Goal: Task Accomplishment & Management: Use online tool/utility

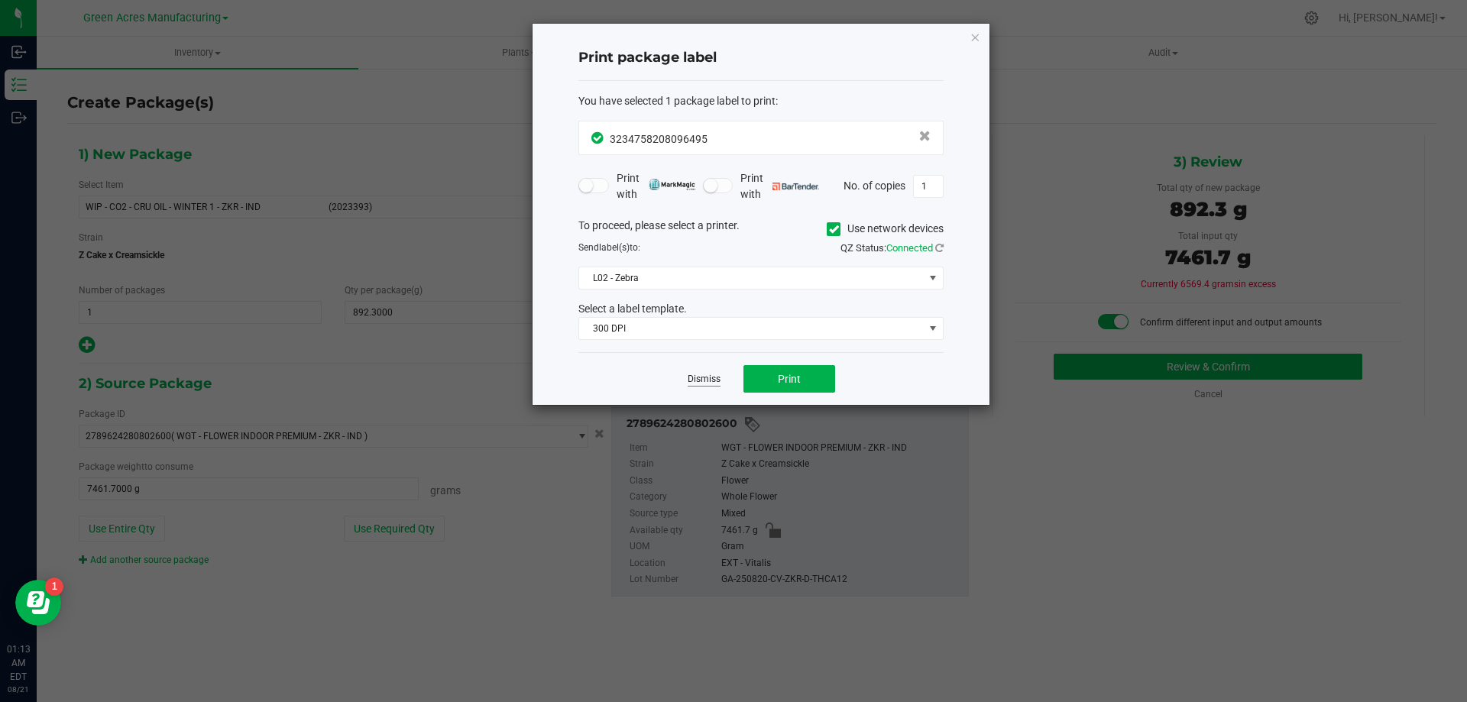
click at [715, 377] on link "Dismiss" at bounding box center [704, 379] width 33 height 13
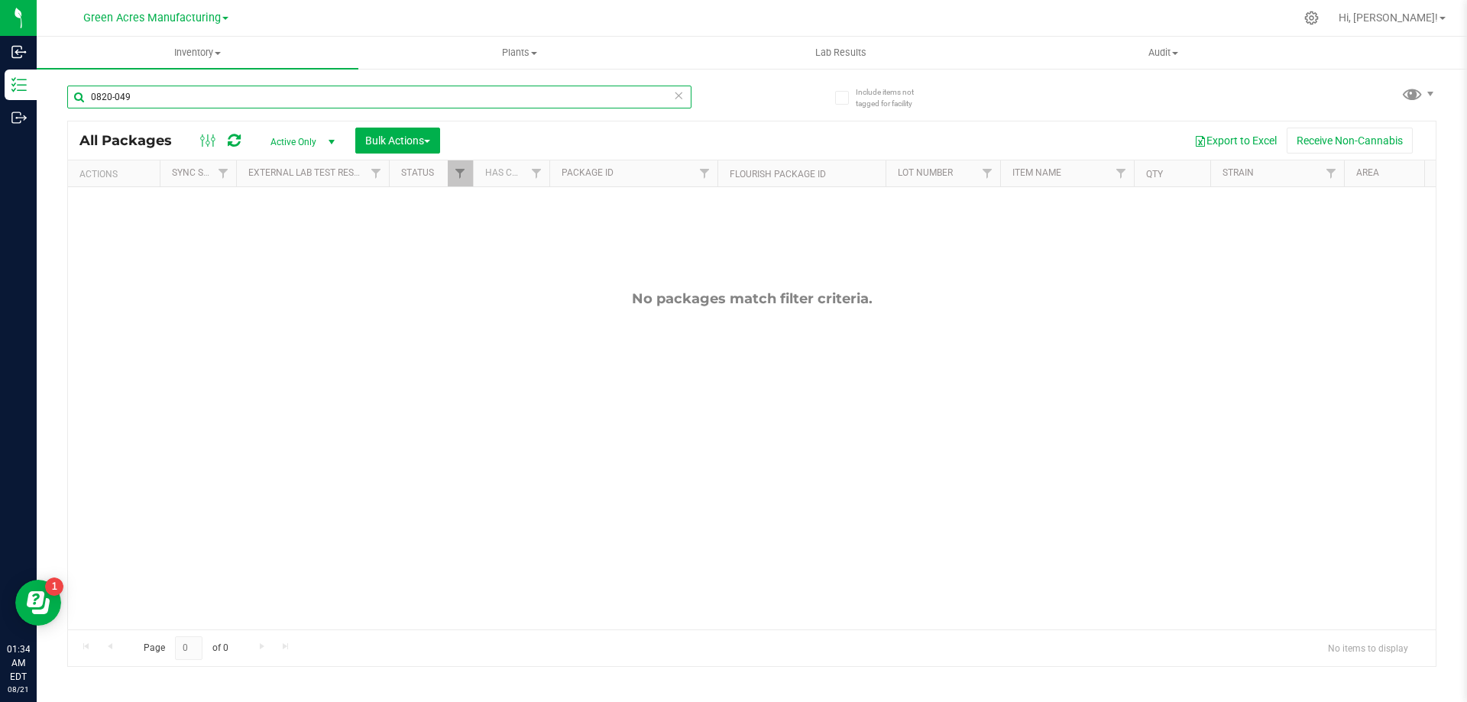
drag, startPoint x: 212, startPoint y: 91, endPoint x: 86, endPoint y: 91, distance: 125.3
click at [86, 91] on input "0820-049" at bounding box center [379, 97] width 624 height 23
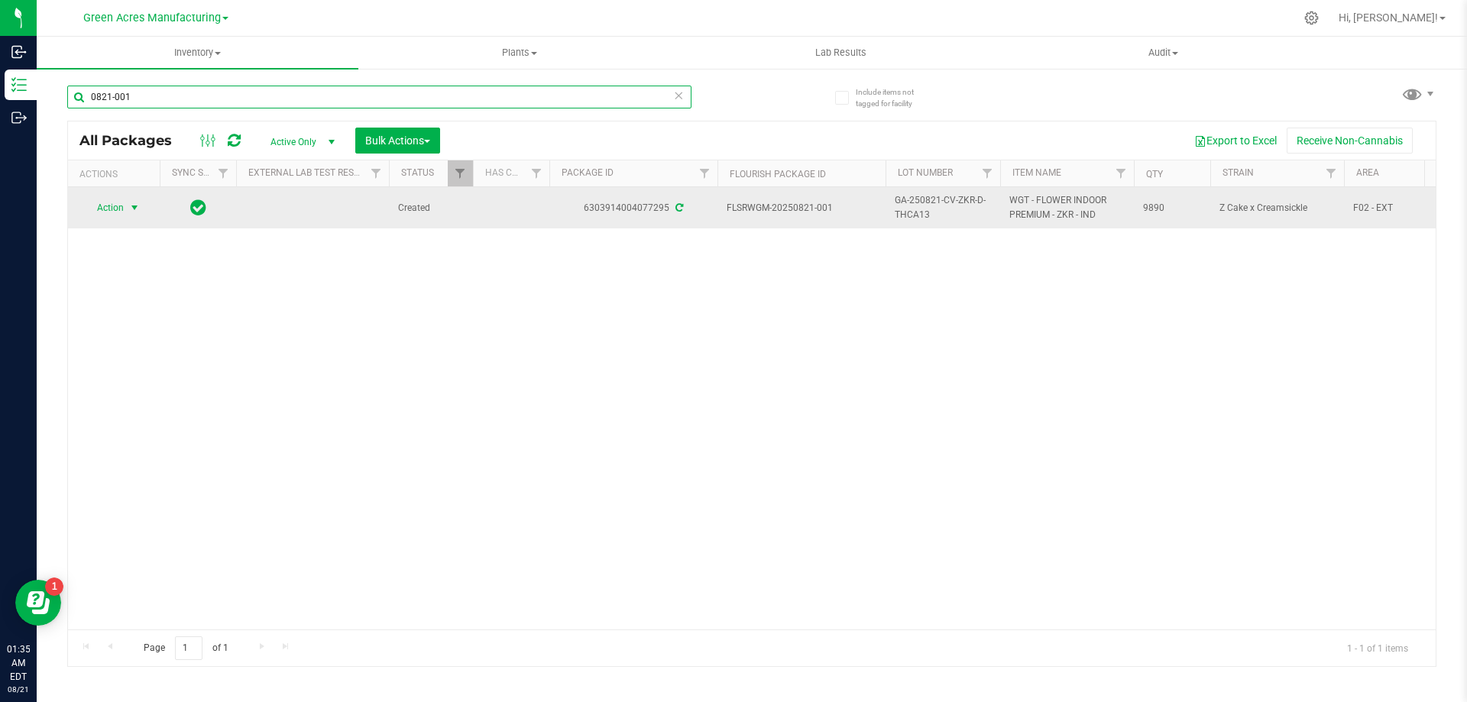
type input "0821-001"
click at [138, 209] on span "select" at bounding box center [134, 208] width 12 height 12
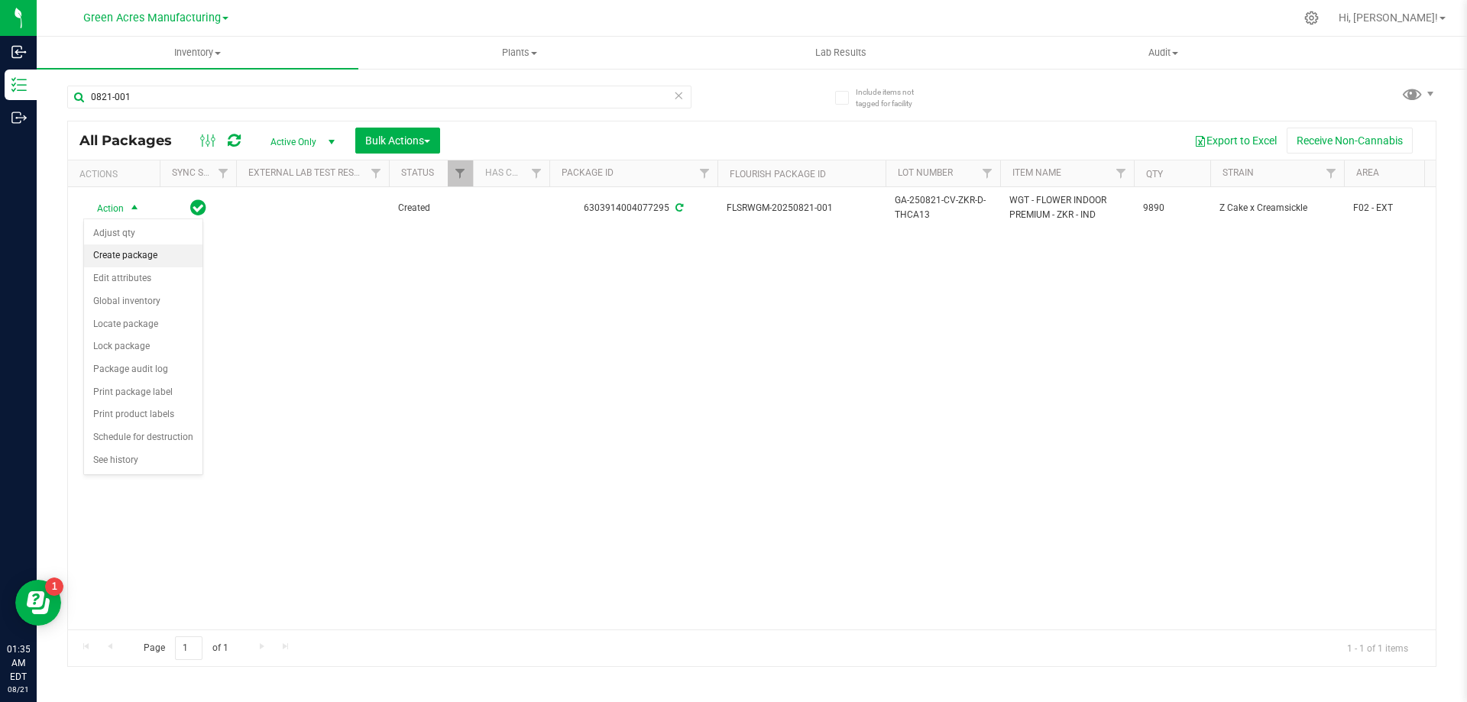
click at [147, 261] on li "Create package" at bounding box center [143, 255] width 118 height 23
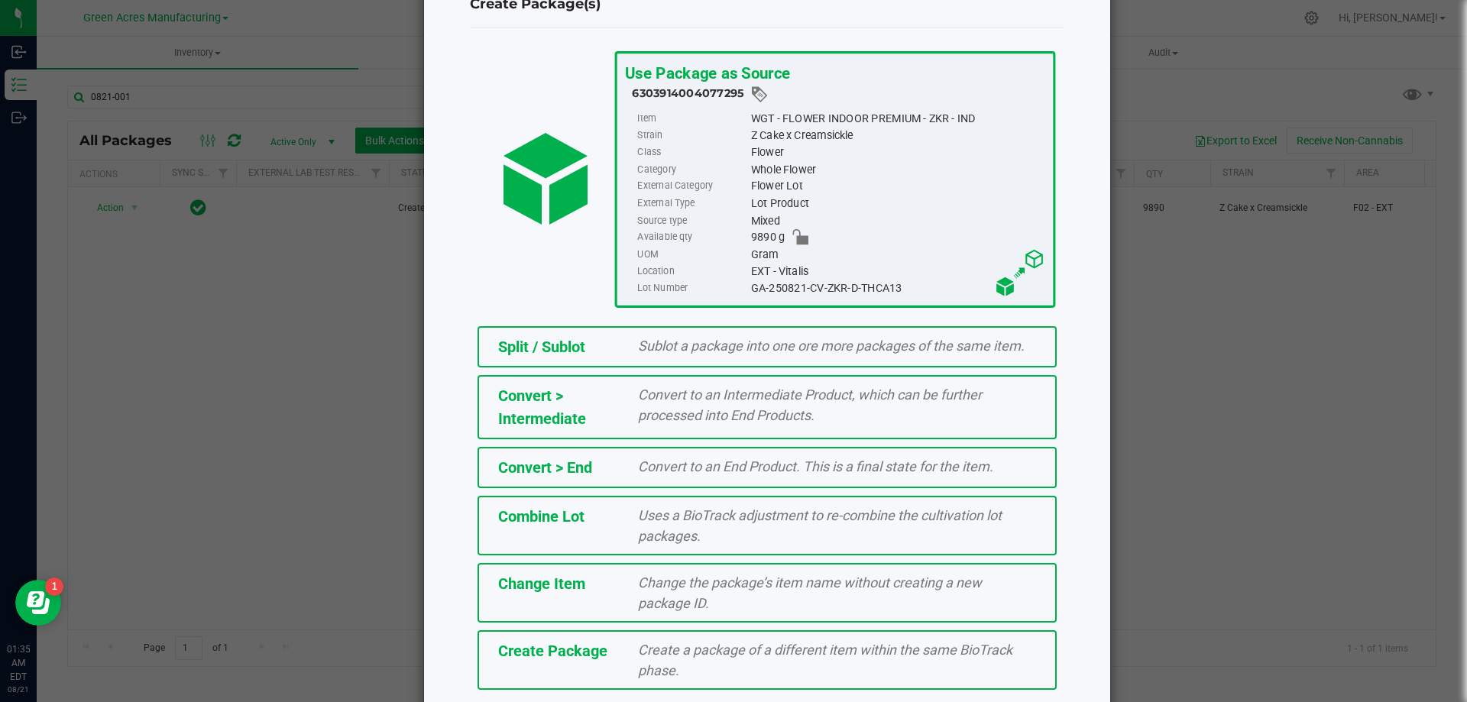
scroll to position [110, 0]
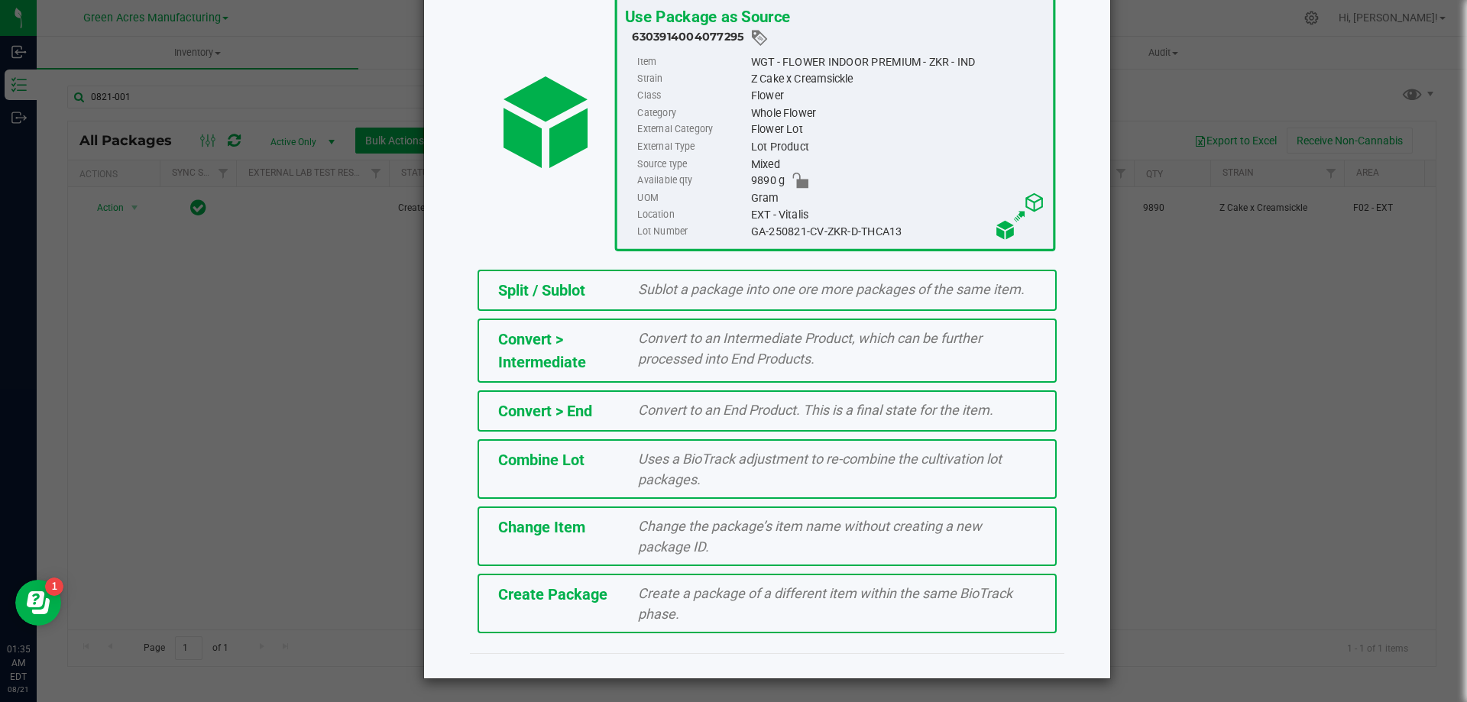
click at [660, 601] on span "Create a package of a different item within the same BioTrack phase." at bounding box center [825, 603] width 374 height 37
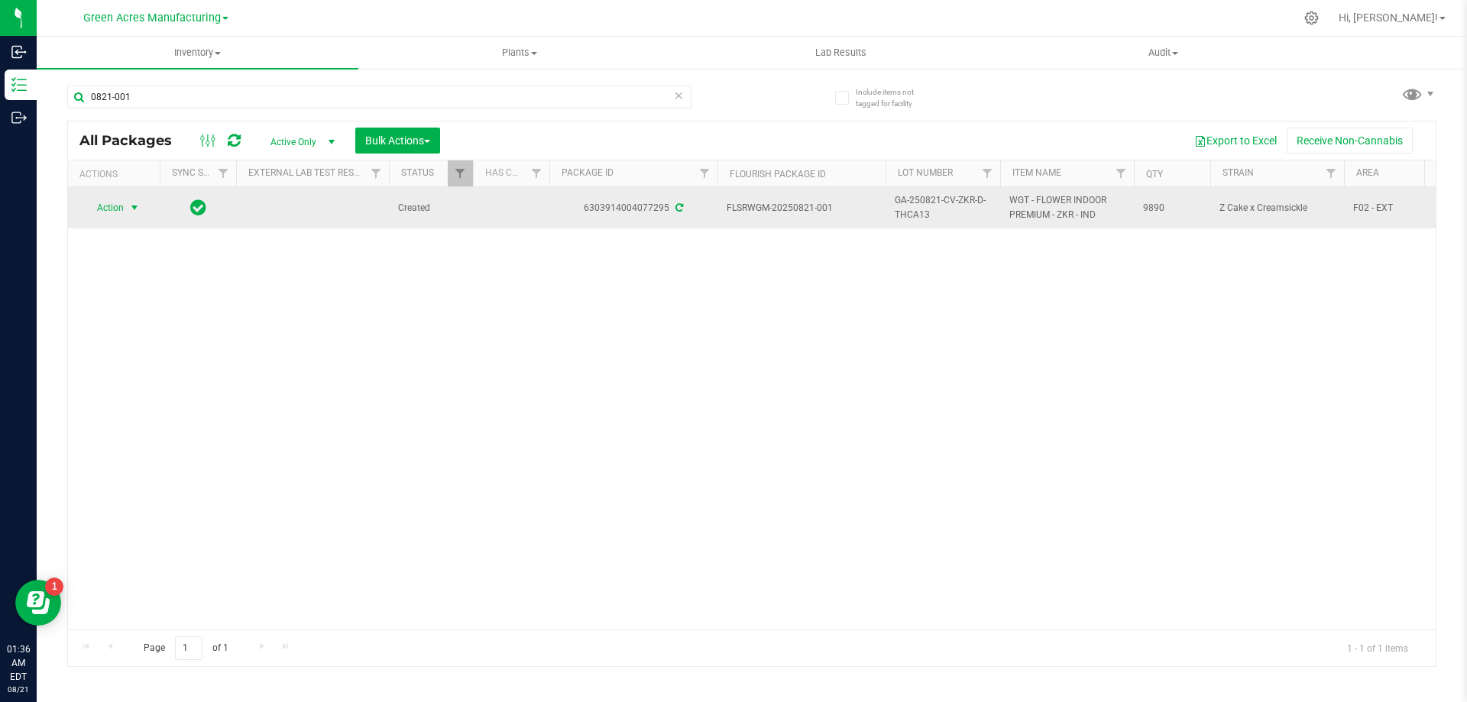
click at [136, 212] on span "select" at bounding box center [134, 208] width 12 height 12
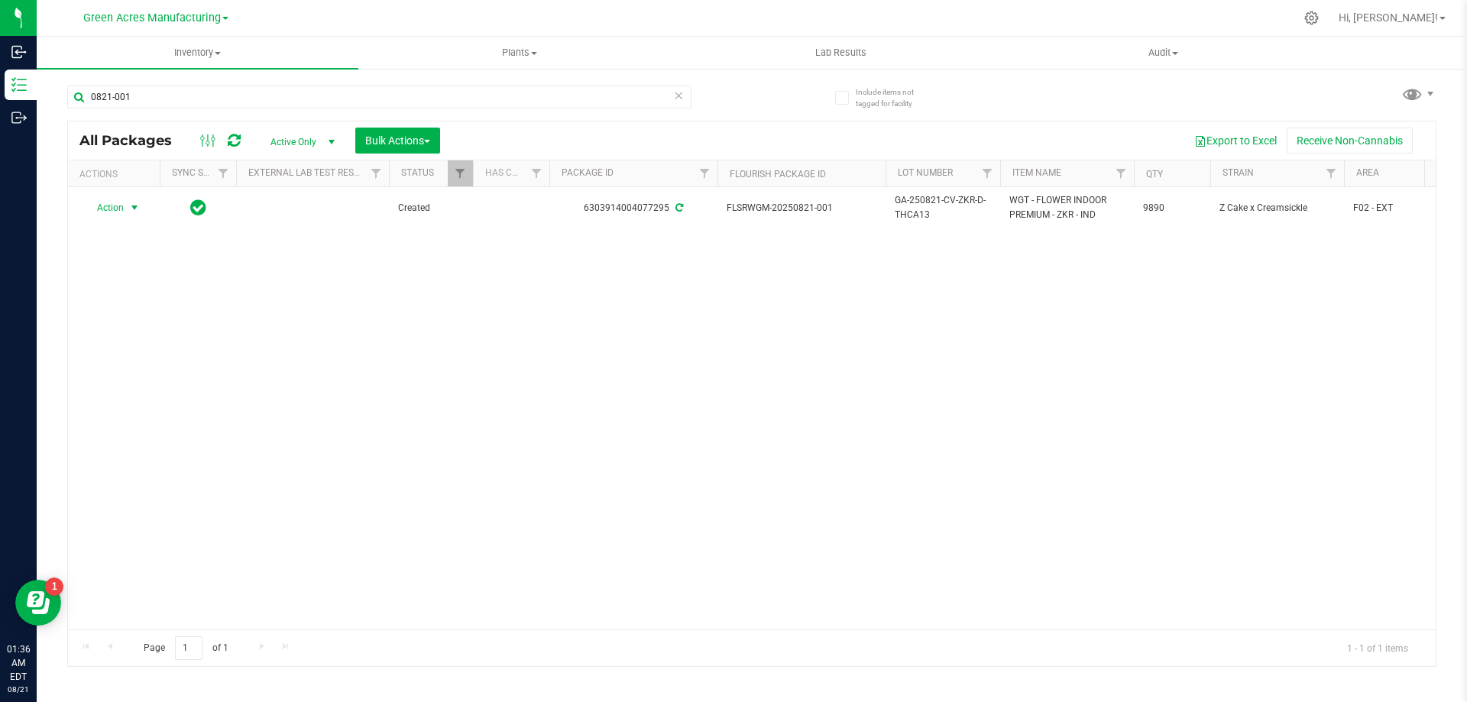
click at [0, 0] on li "Create package" at bounding box center [0, 0] width 0 height 0
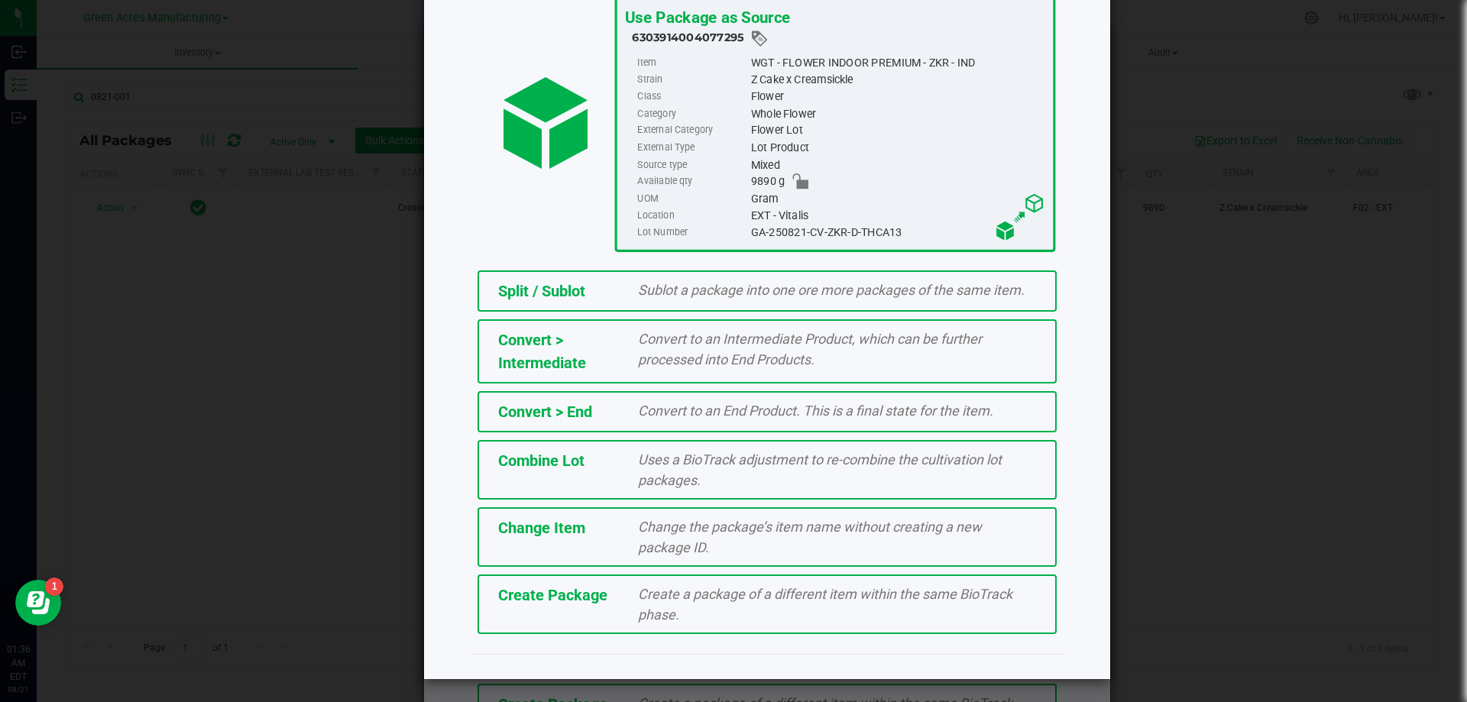
scroll to position [110, 0]
click at [597, 605] on div "Create Package" at bounding box center [557, 594] width 141 height 23
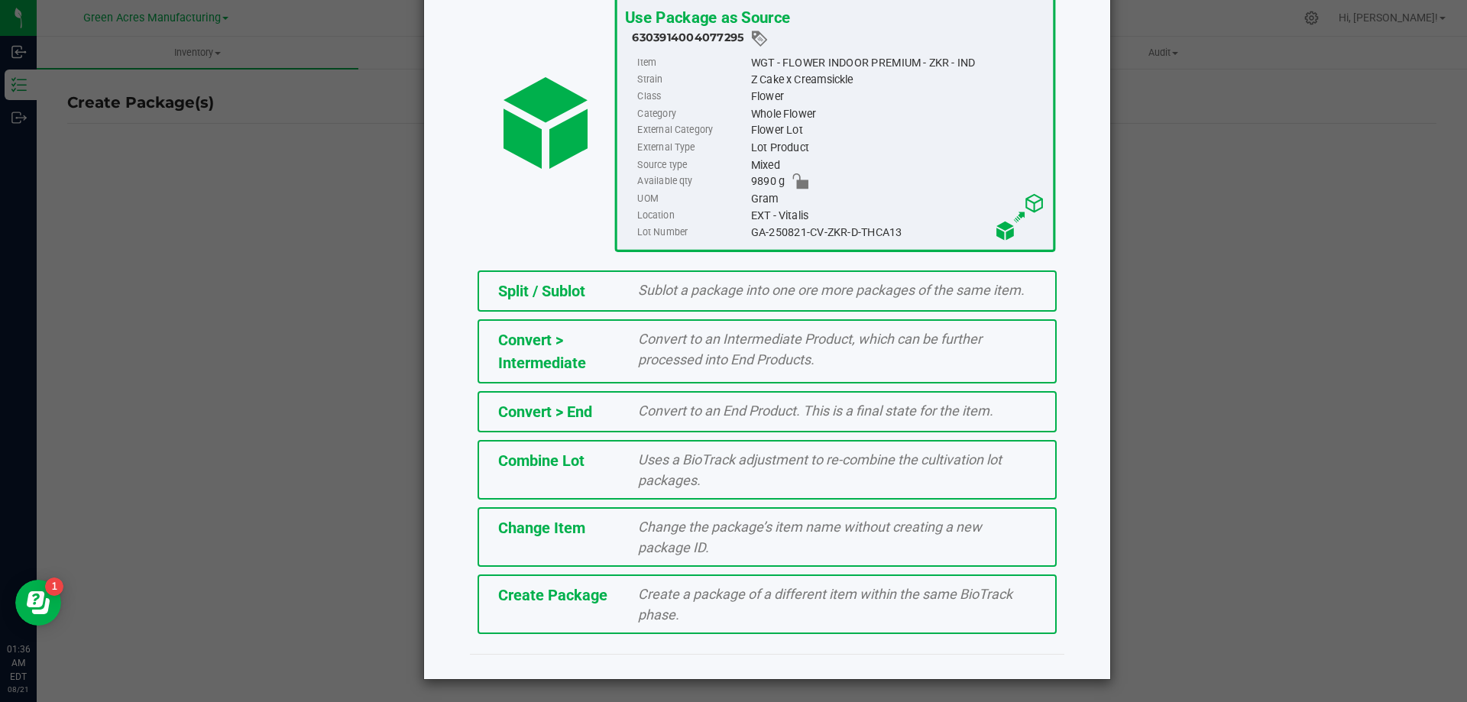
scroll to position [110, 0]
click at [533, 606] on div "Create Package" at bounding box center [557, 594] width 141 height 23
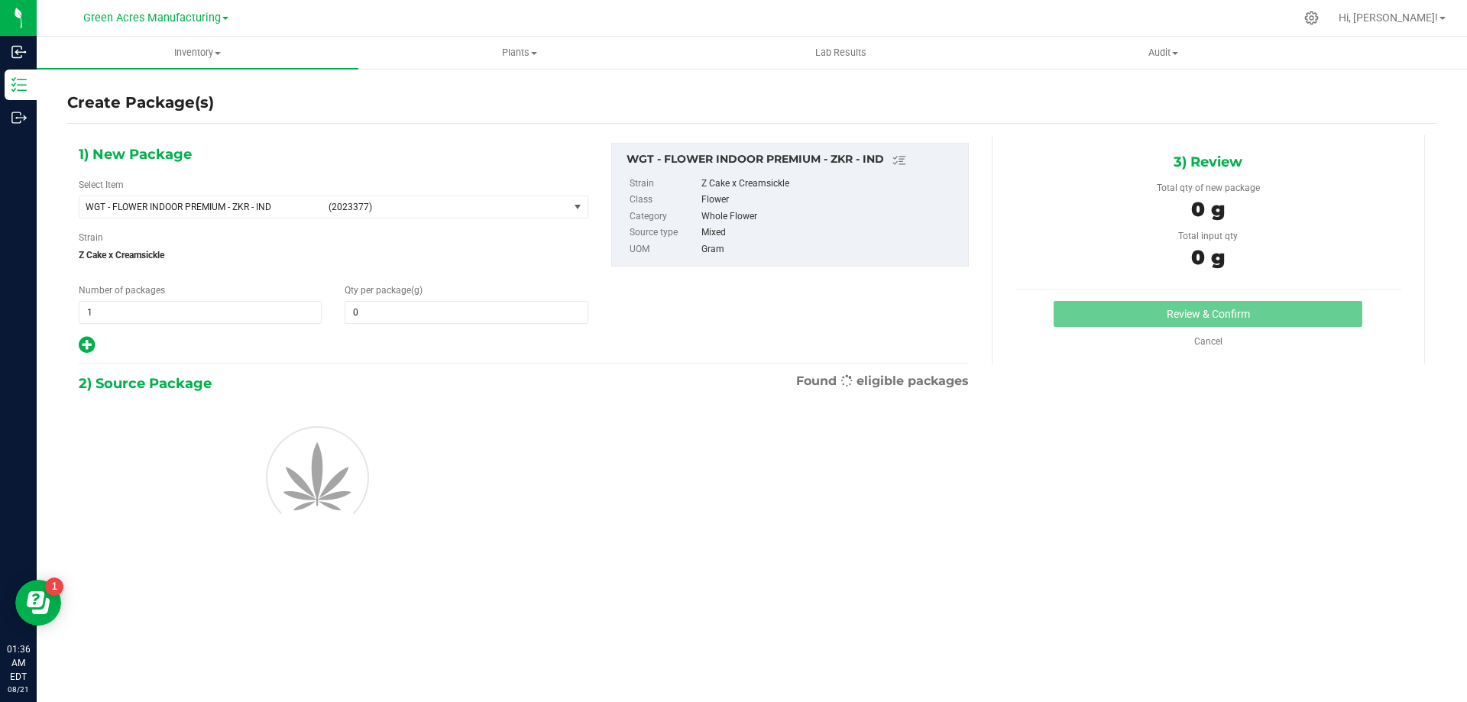
type input "0.0000"
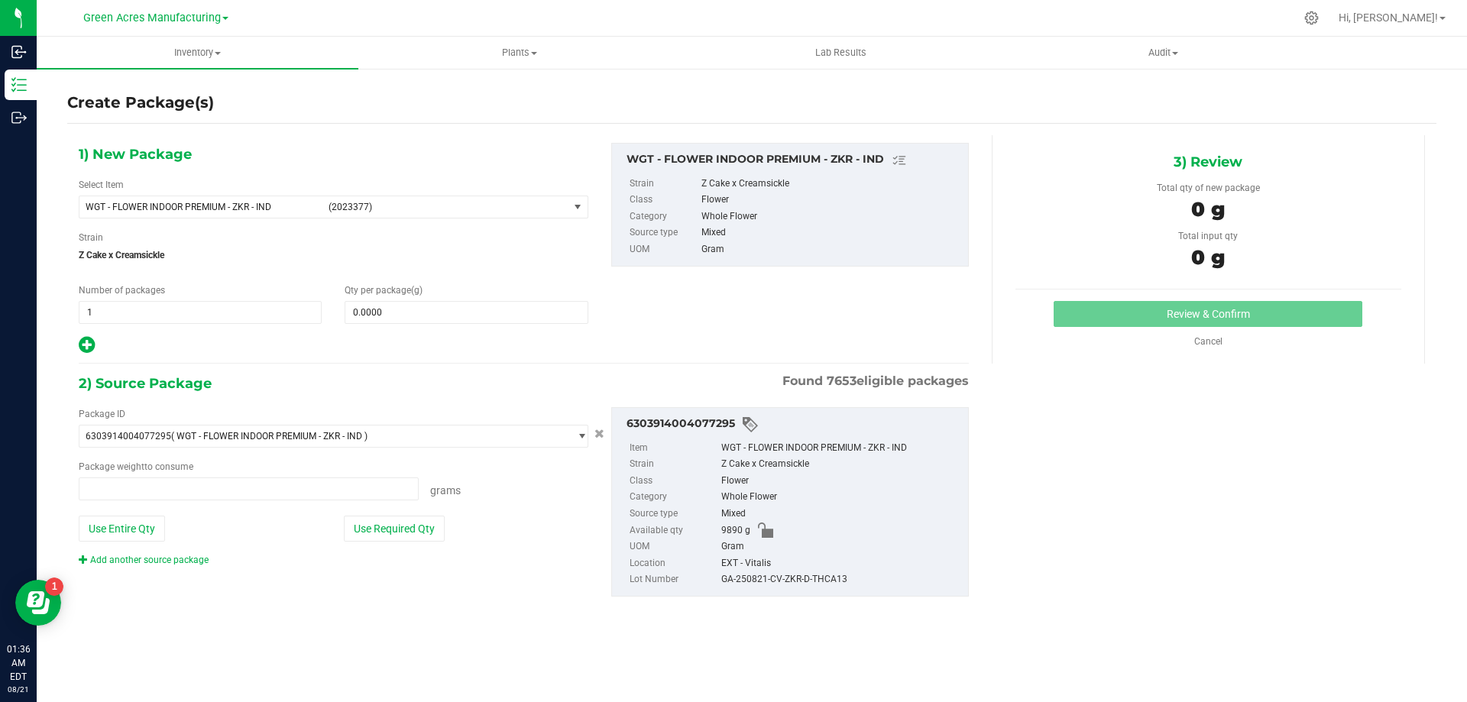
type input "0.0000 g"
click at [560, 205] on span "(2023377)" at bounding box center [445, 207] width 234 height 11
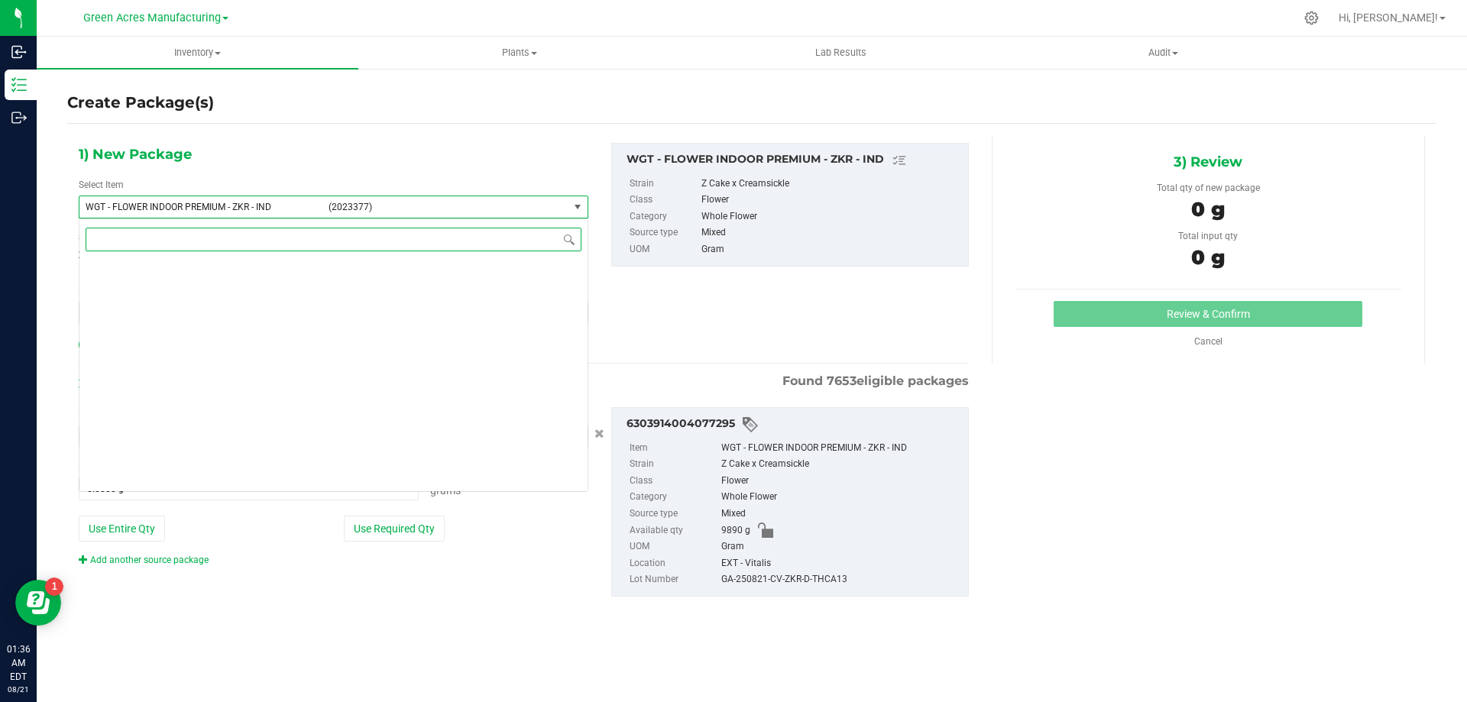
scroll to position [330847, 0]
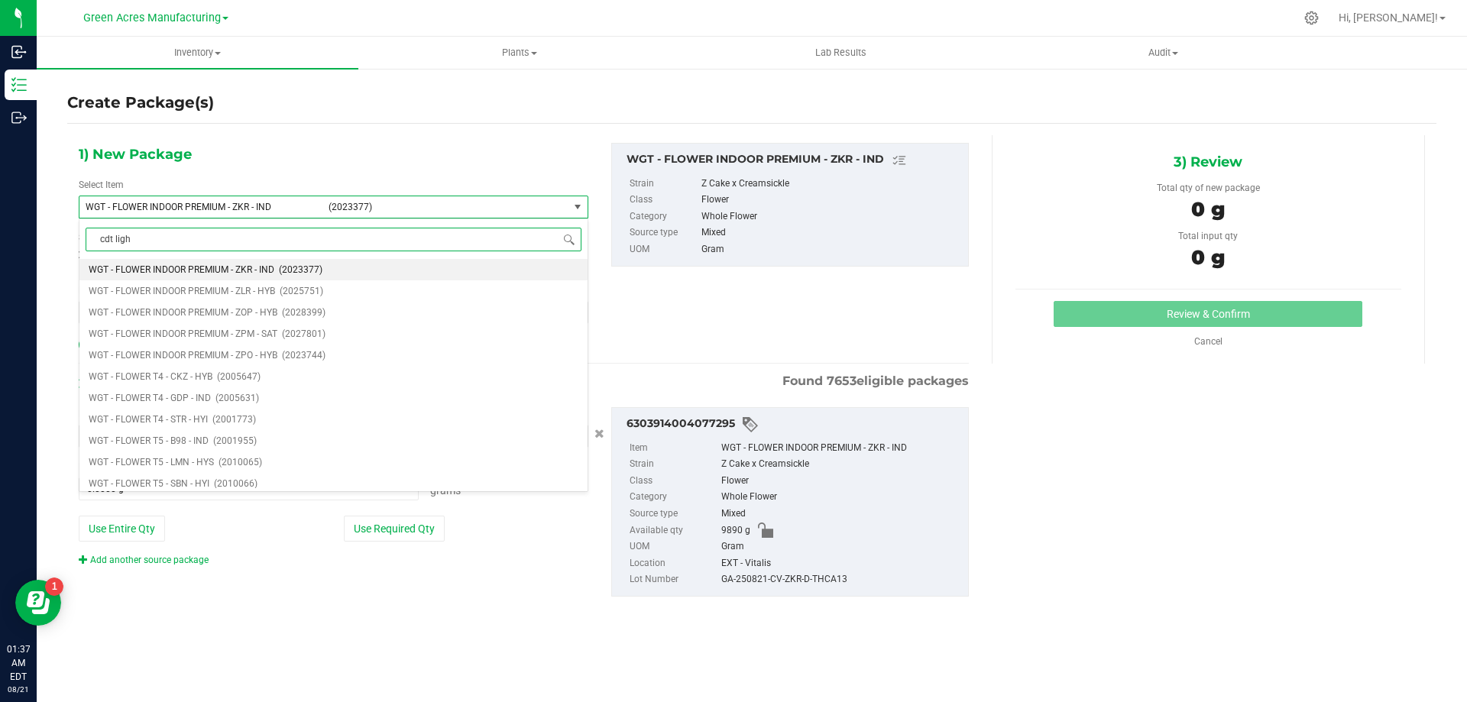
type input "cdt light"
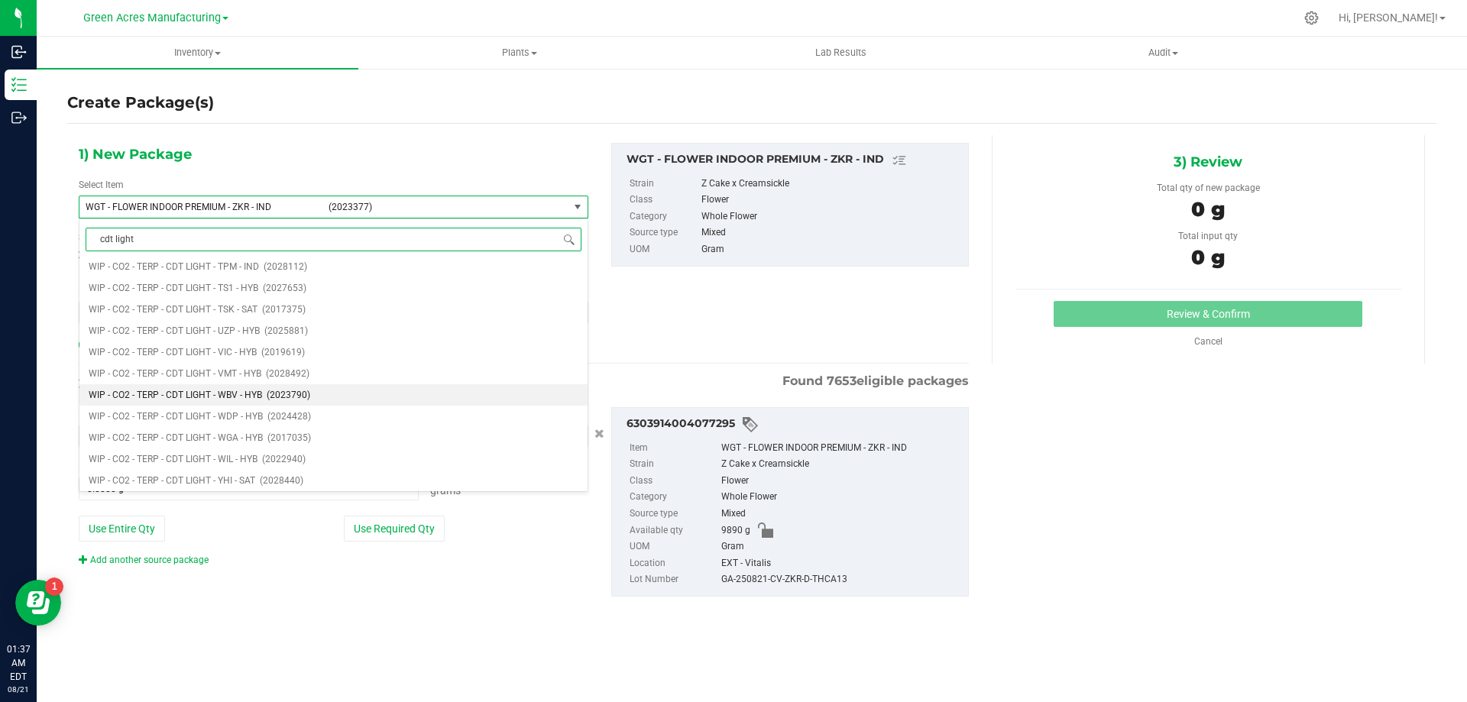
scroll to position [9567, 0]
click at [187, 374] on span "WIP - CO2 - TERP - CDT LIGHT - ZKR - IND" at bounding box center [173, 370] width 168 height 11
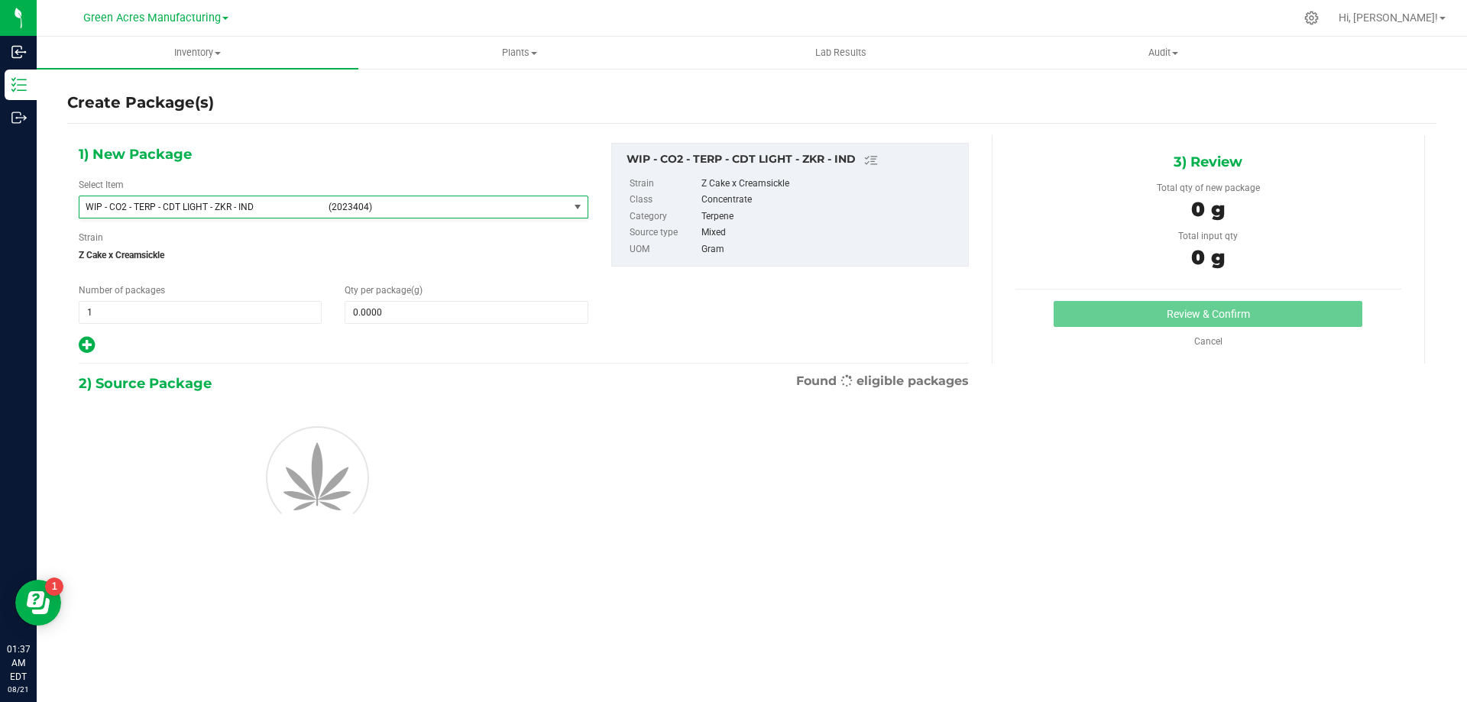
type input "0.0000"
click at [469, 319] on span at bounding box center [466, 312] width 243 height 23
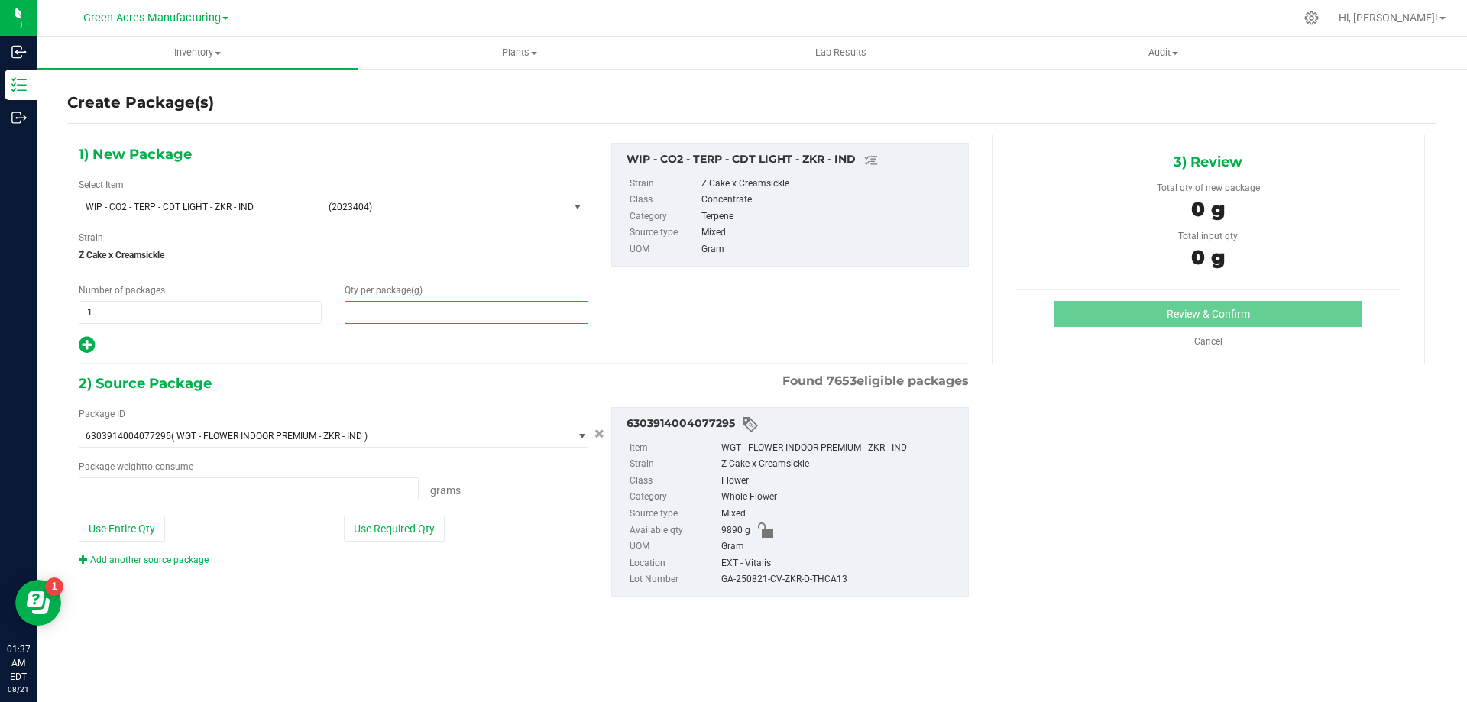
type input "0.0000 g"
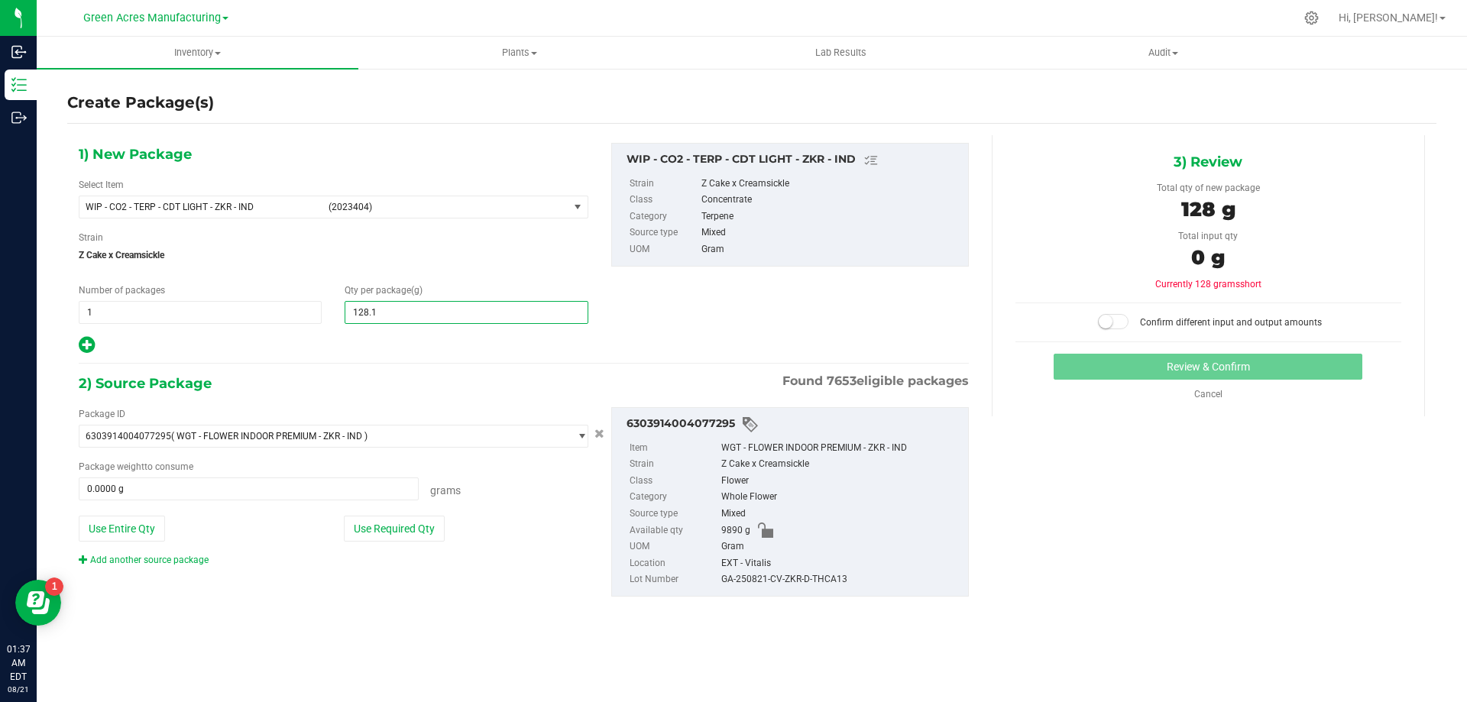
type input "128.10"
type input "128.1000"
click at [406, 540] on button "Use Required Qty" at bounding box center [394, 529] width 101 height 26
type input "128.1000 g"
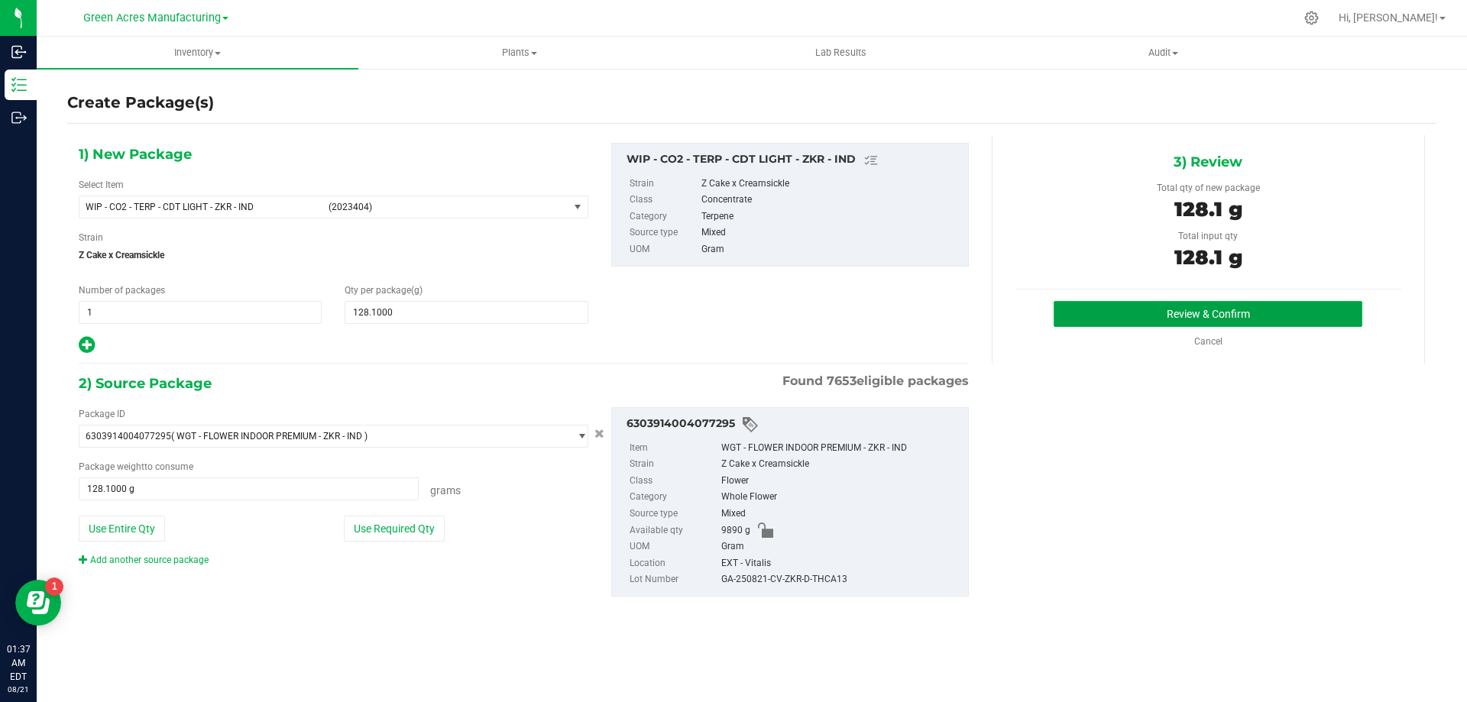
click at [1294, 314] on button "Review & Confirm" at bounding box center [1207, 314] width 309 height 26
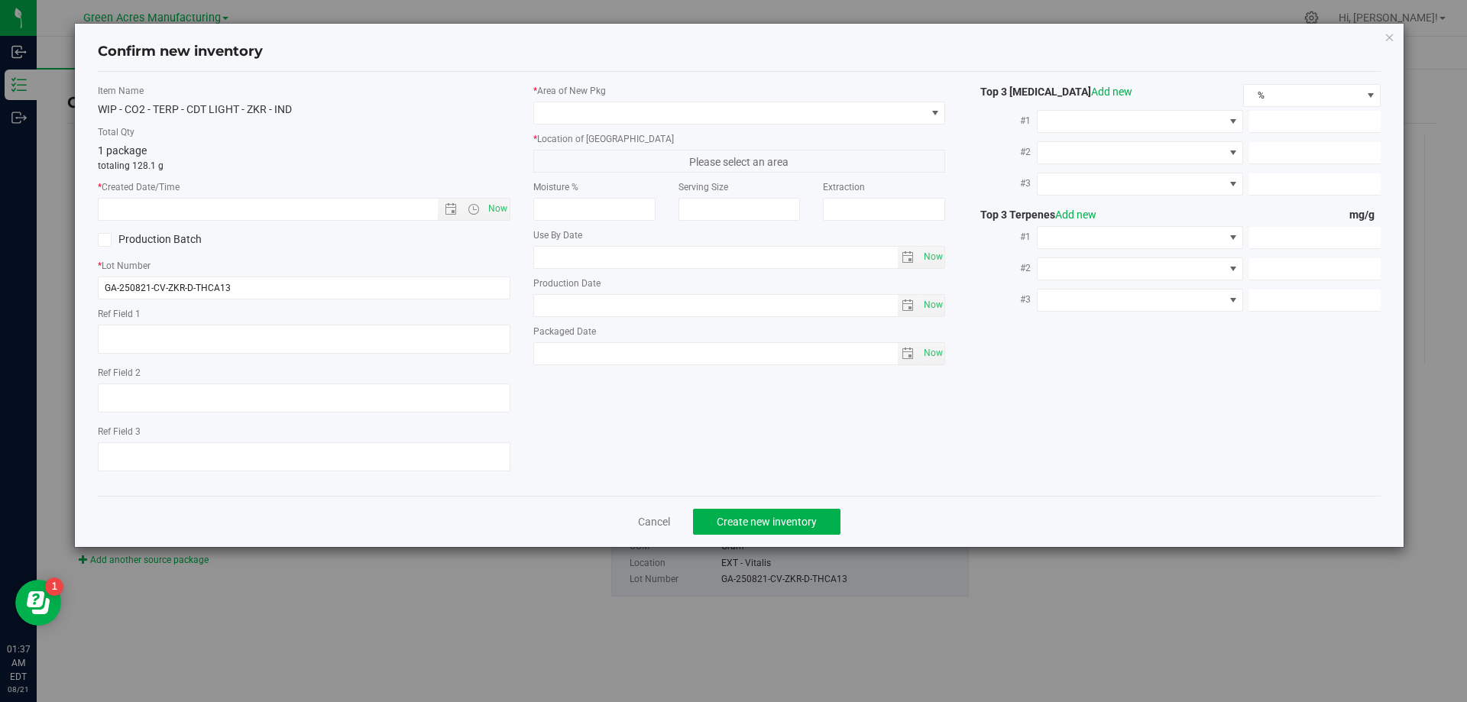
type textarea "21.3%/2.12% Terps"
type textarea ".172"
click at [500, 202] on span "Now" at bounding box center [497, 209] width 26 height 22
type input "8/21/2025 1:37 AM"
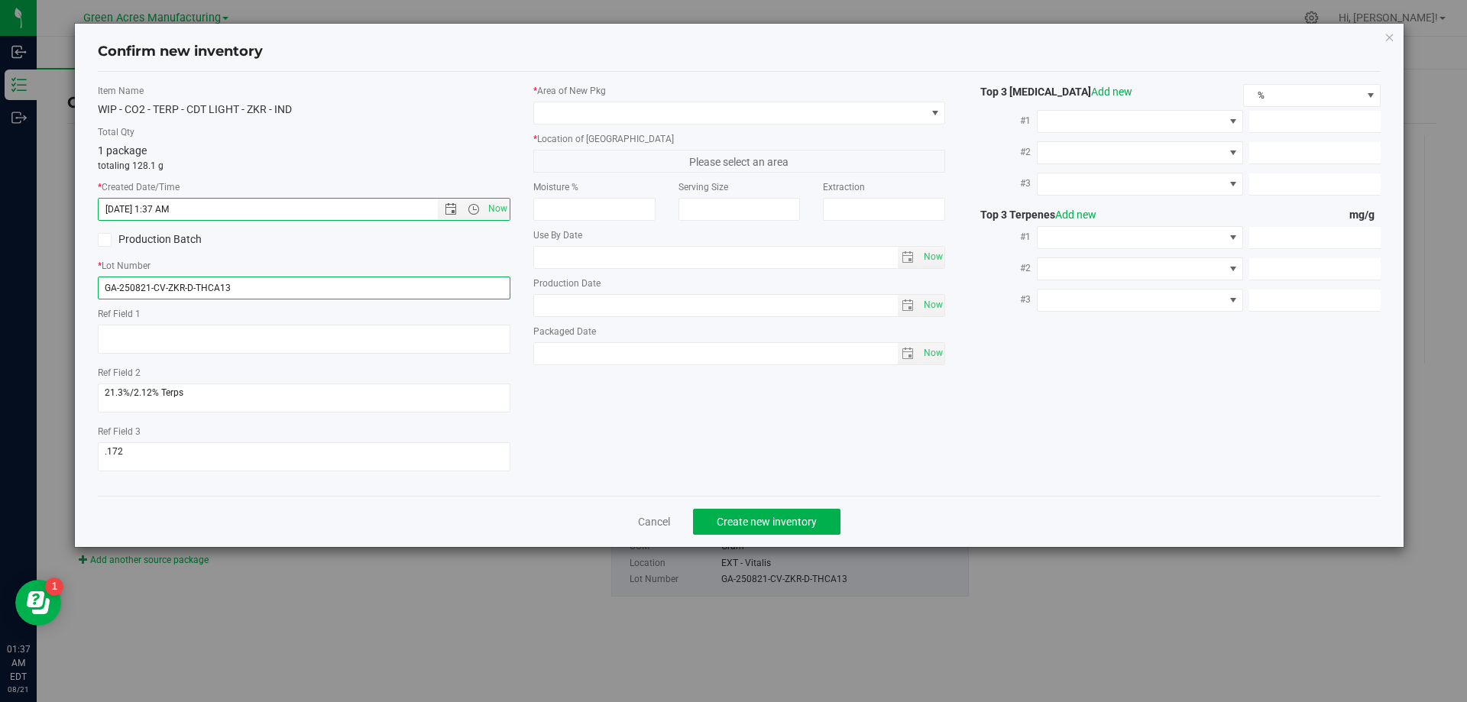
click at [280, 293] on input "GA-250821-CV-ZKR-D-THCA13" at bounding box center [304, 288] width 413 height 23
type input "GA-250821-CV-ZKR-D-THCA13-P1"
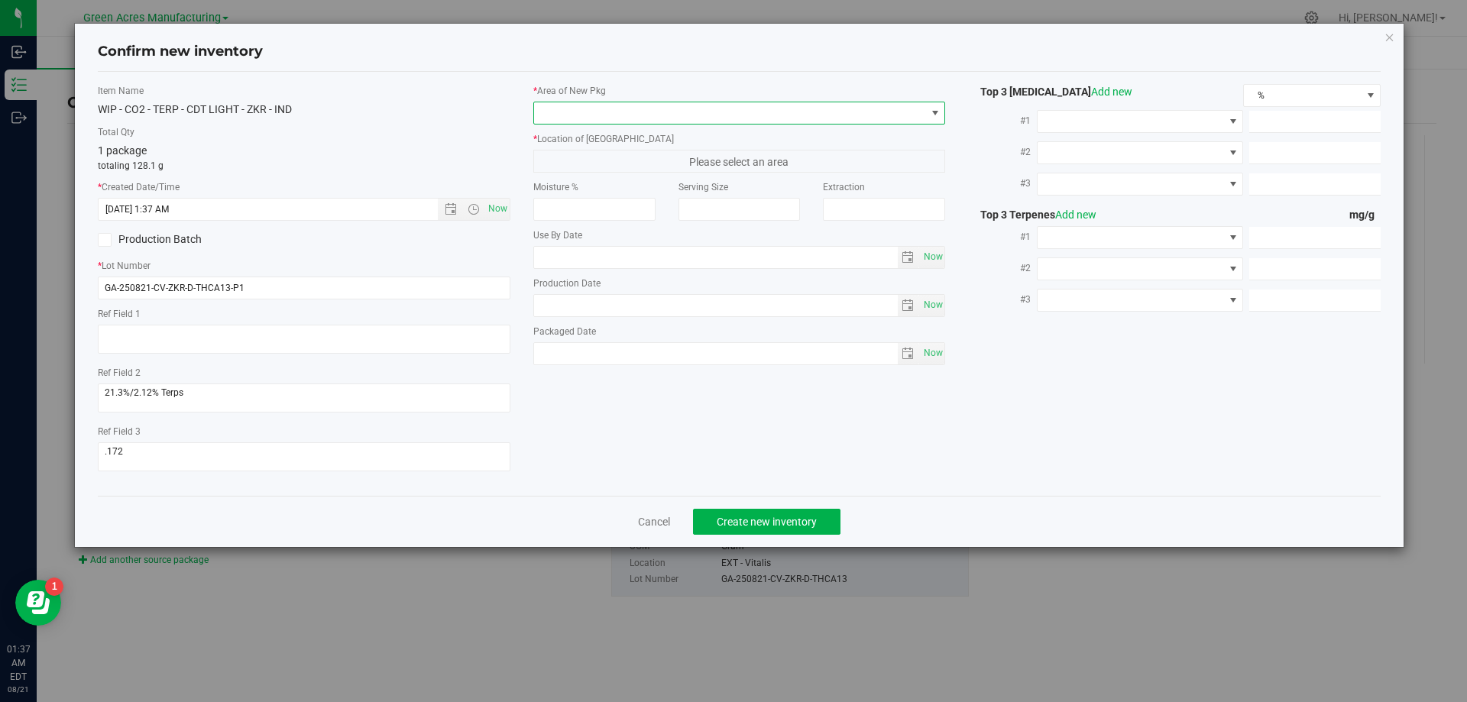
click at [930, 115] on span at bounding box center [935, 113] width 12 height 12
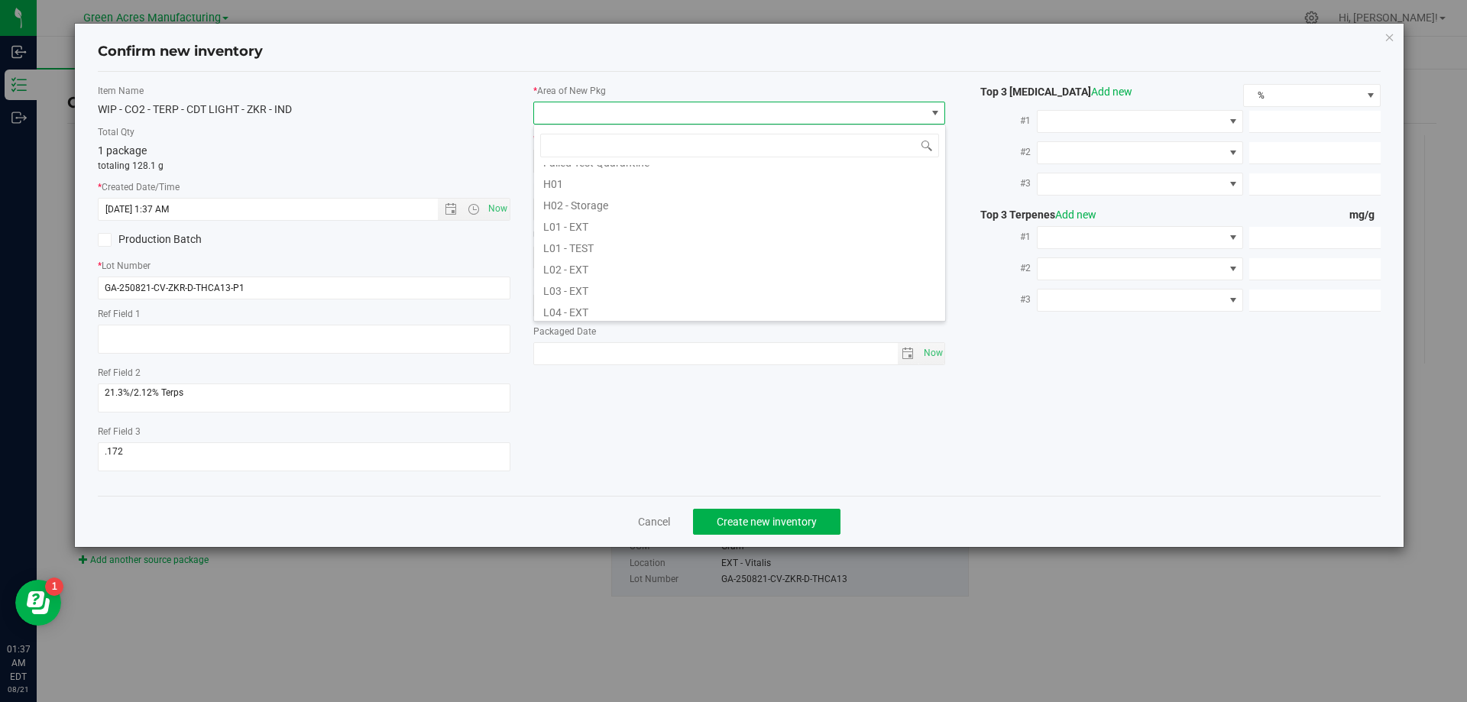
scroll to position [306, 0]
click at [608, 222] on li "L03 - EXT" at bounding box center [739, 212] width 411 height 21
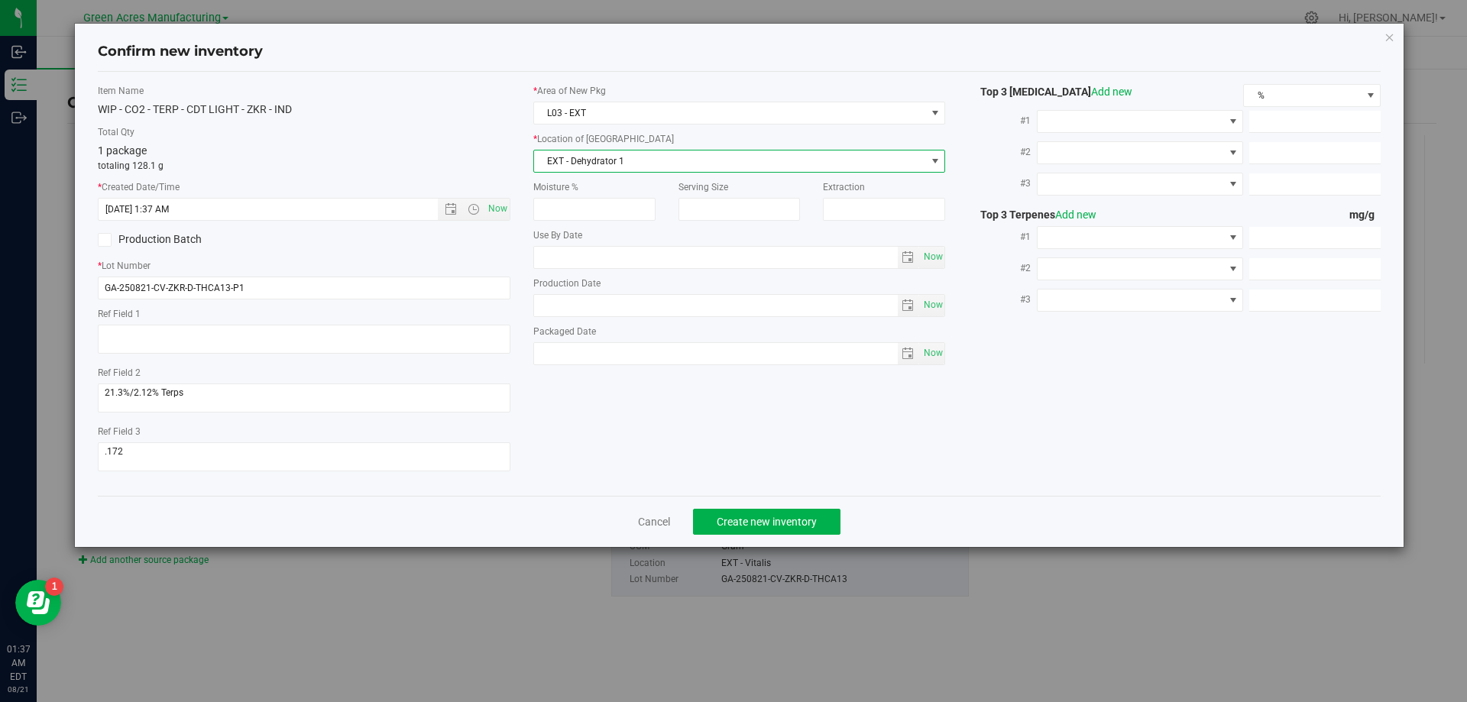
click at [668, 169] on span "EXT - Dehydrator 1" at bounding box center [730, 160] width 392 height 21
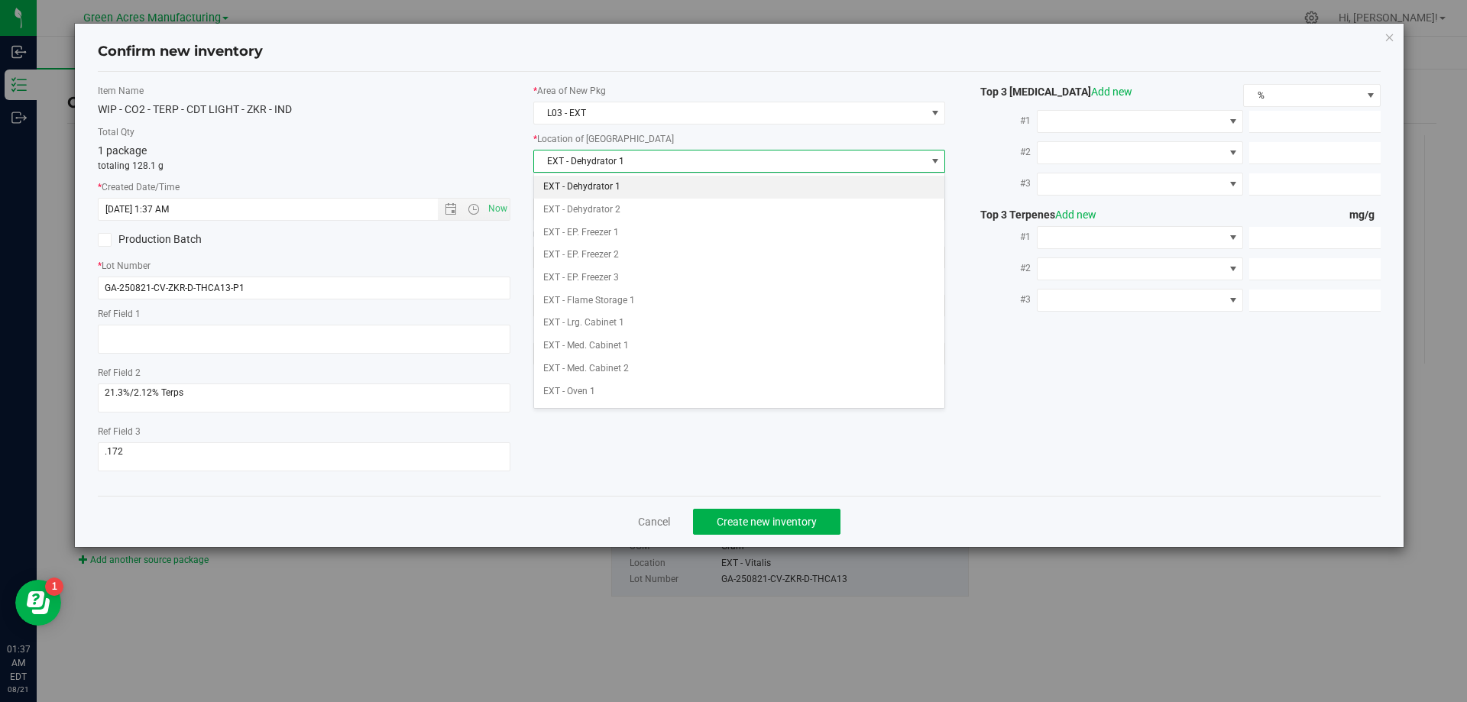
click at [662, 189] on li "EXT - Dehydrator 1" at bounding box center [739, 187] width 411 height 23
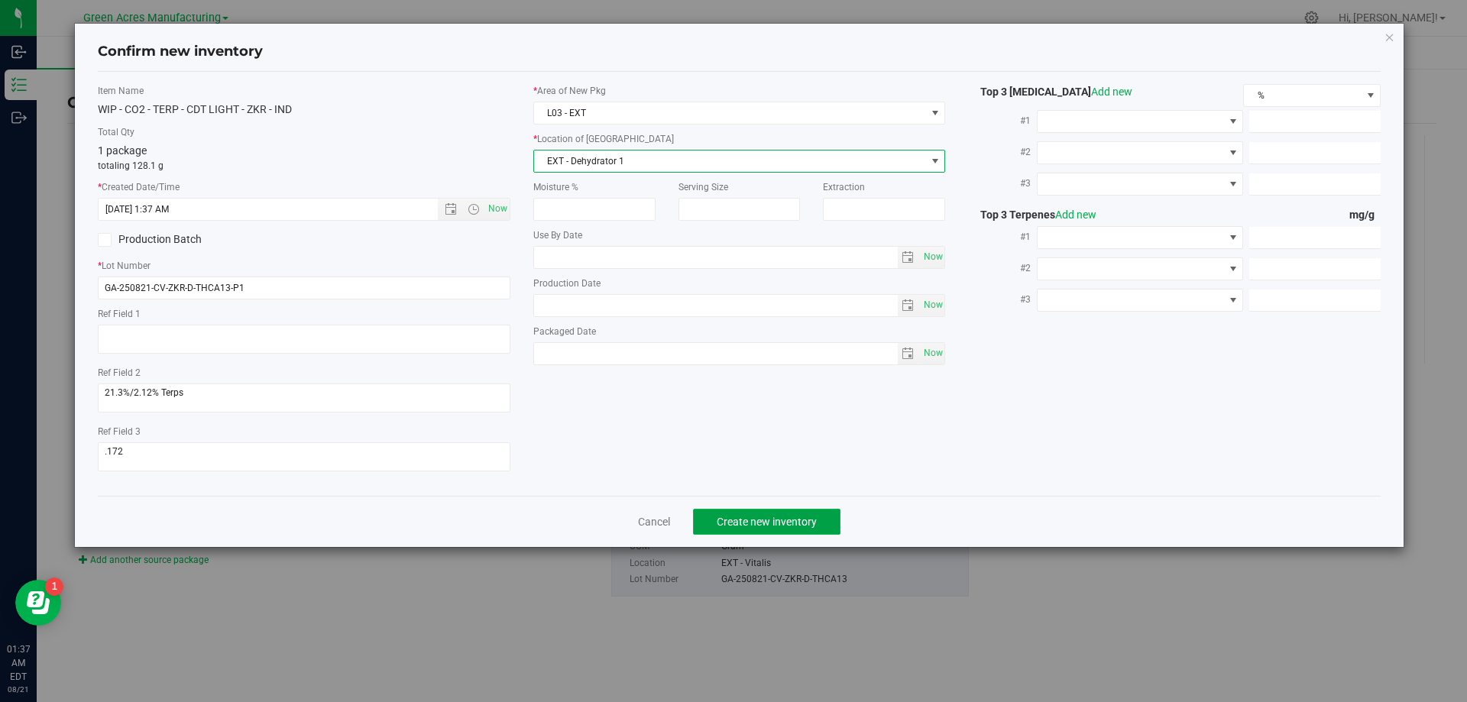
click at [767, 521] on span "Create new inventory" at bounding box center [767, 522] width 100 height 12
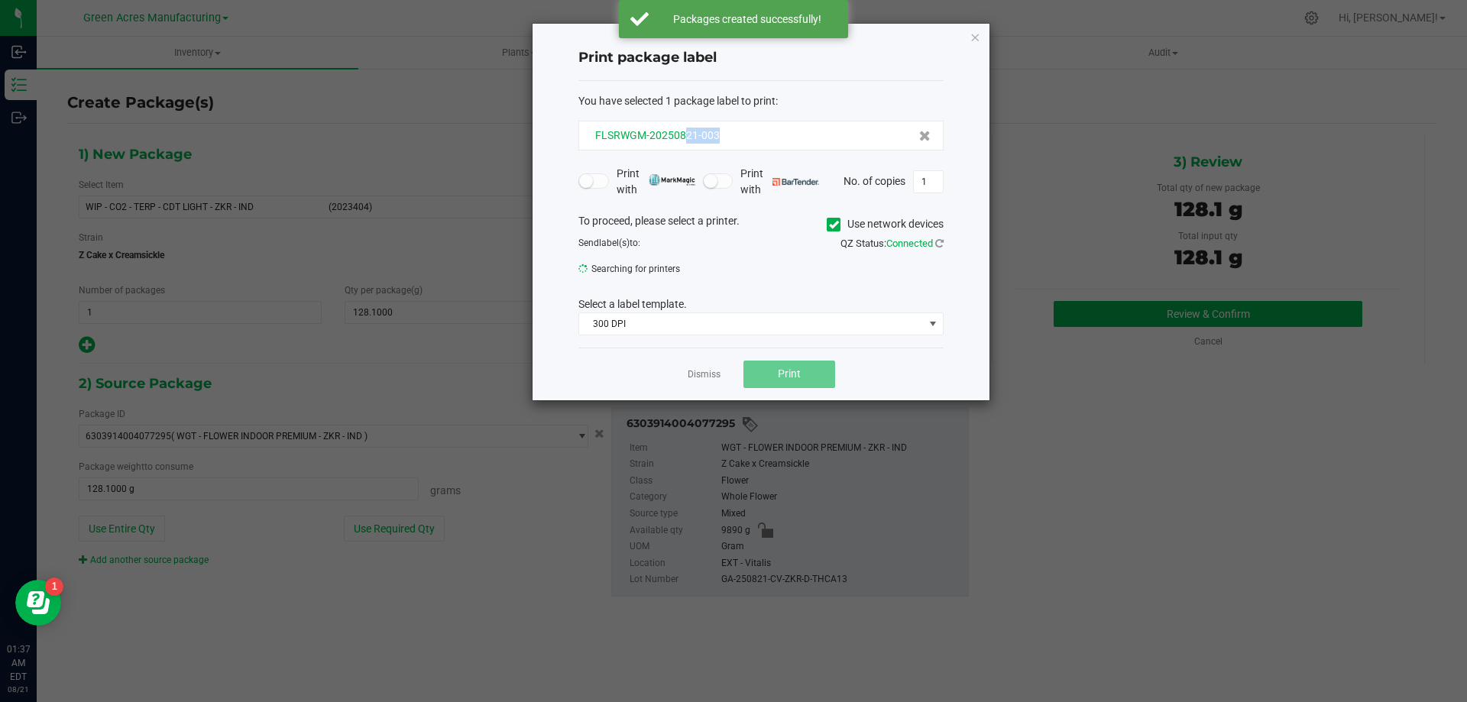
drag, startPoint x: 733, startPoint y: 132, endPoint x: 682, endPoint y: 137, distance: 50.6
click at [682, 137] on div "FLSRWGM-20250821-003" at bounding box center [760, 136] width 339 height 16
click at [730, 137] on div "FLSRWGM-20250821-003" at bounding box center [760, 136] width 339 height 16
drag, startPoint x: 735, startPoint y: 136, endPoint x: 672, endPoint y: 142, distance: 62.9
click at [672, 142] on div "FLSRWGM-20250821-003" at bounding box center [760, 136] width 339 height 16
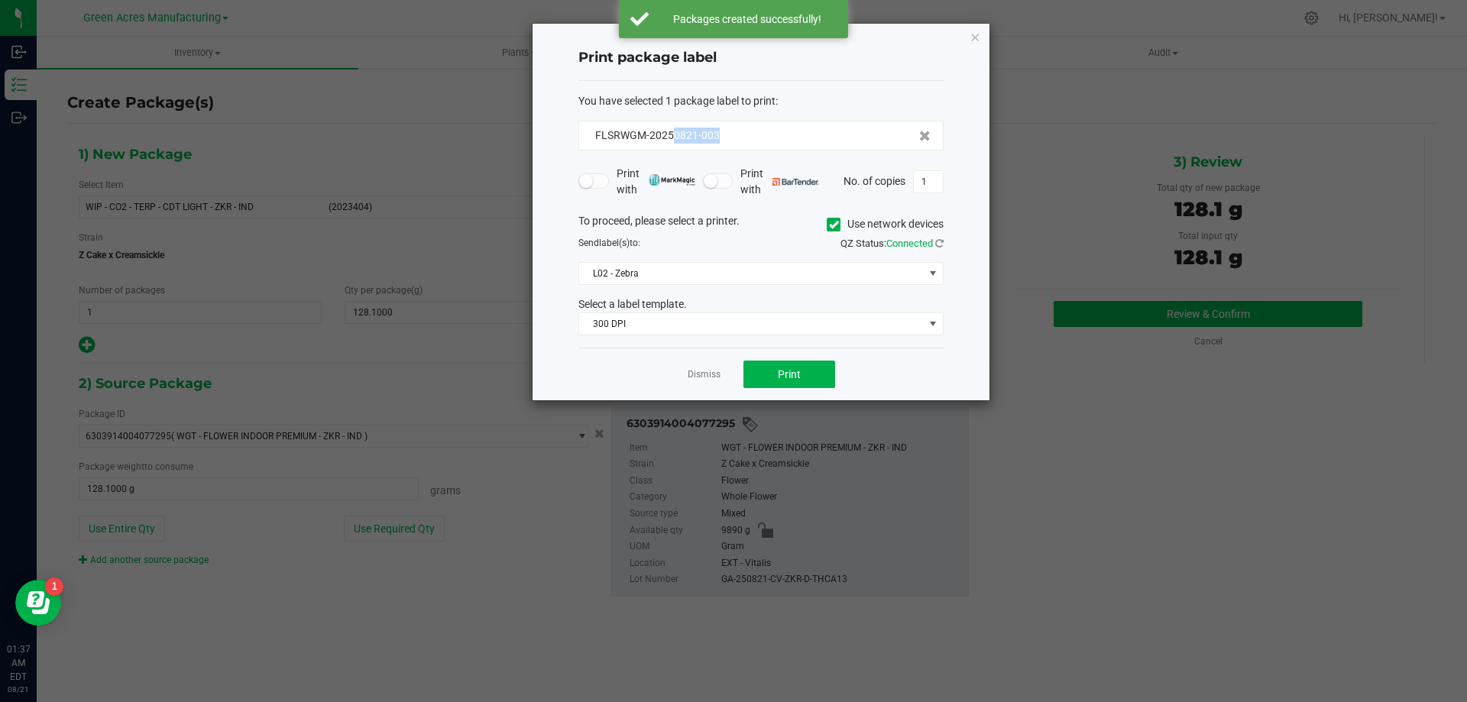
copy span "0821-003"
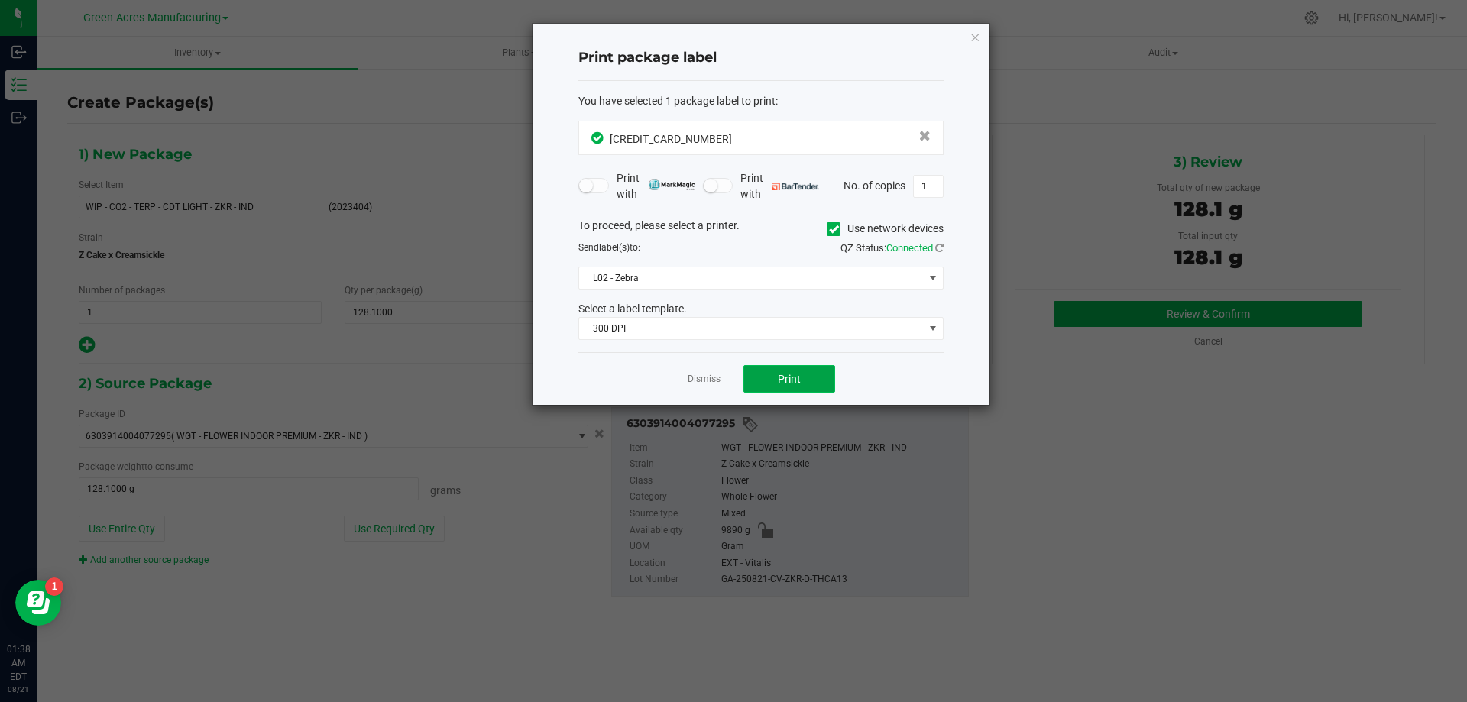
click at [791, 377] on span "Print" at bounding box center [789, 379] width 23 height 12
click at [794, 380] on span "Print" at bounding box center [789, 379] width 23 height 12
click at [706, 382] on link "Dismiss" at bounding box center [704, 379] width 33 height 13
